Goal: Register for event/course

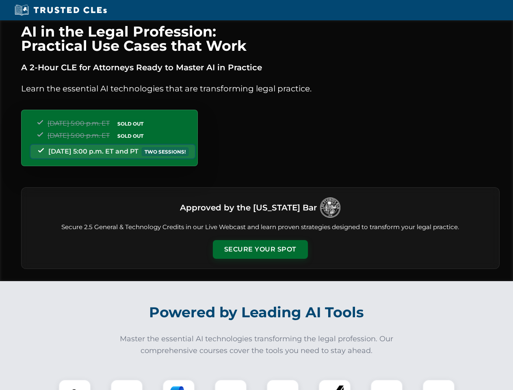
click at [260, 250] on button "Secure Your Spot" at bounding box center [260, 249] width 95 height 19
click at [75, 385] on img at bounding box center [75, 396] width 24 height 24
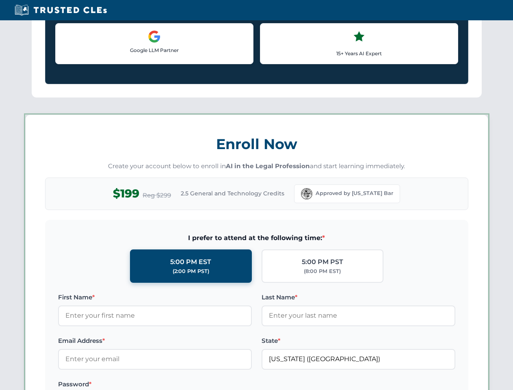
click at [179, 385] on label "Password *" at bounding box center [155, 385] width 194 height 10
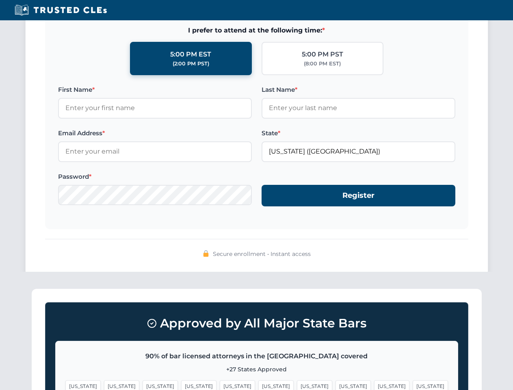
click at [374, 385] on span "[US_STATE]" at bounding box center [391, 387] width 35 height 12
